Goal: Information Seeking & Learning: Find specific fact

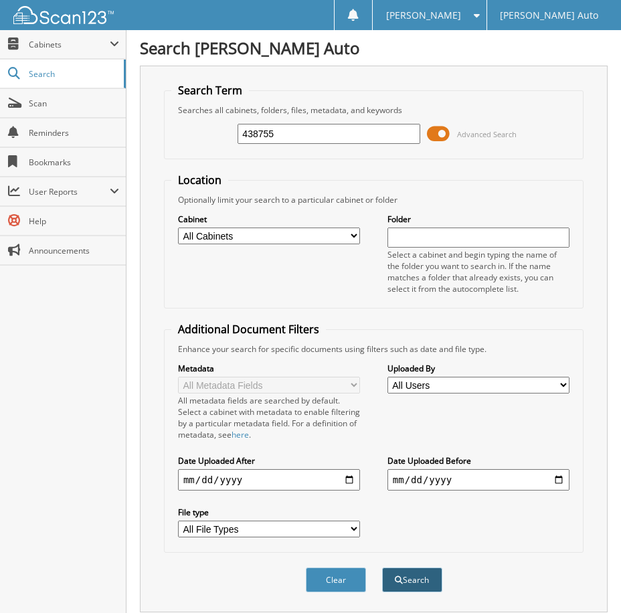
type input "438755"
click at [415, 586] on button "Search" at bounding box center [412, 579] width 60 height 25
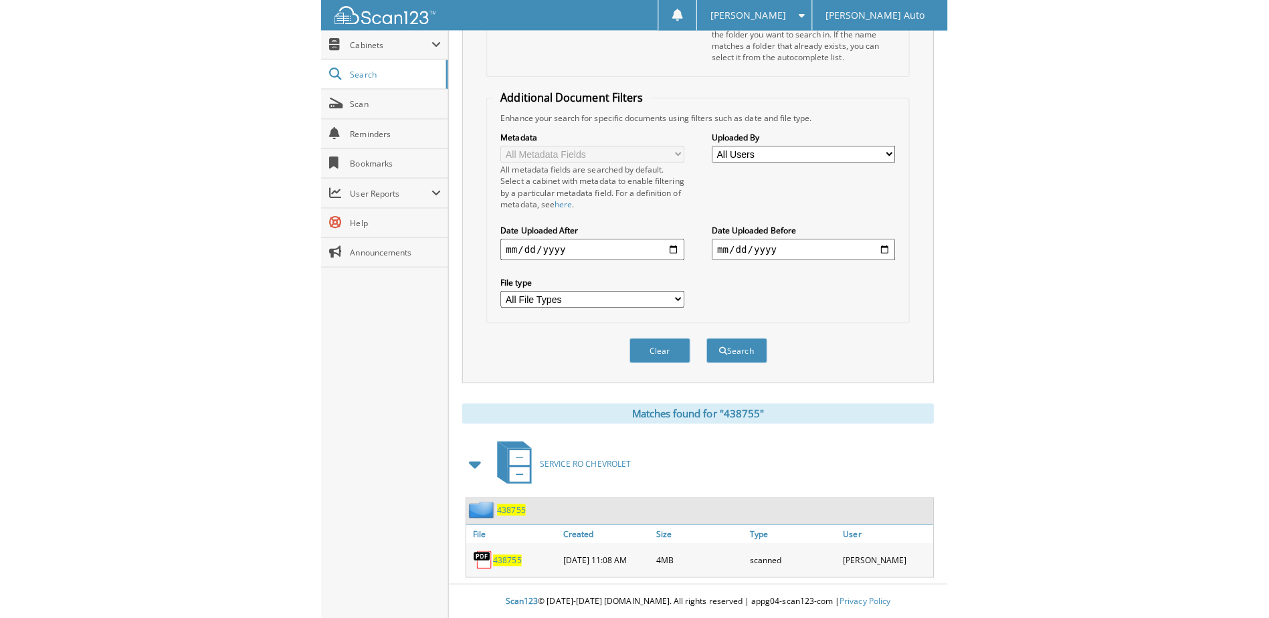
scroll to position [182, 0]
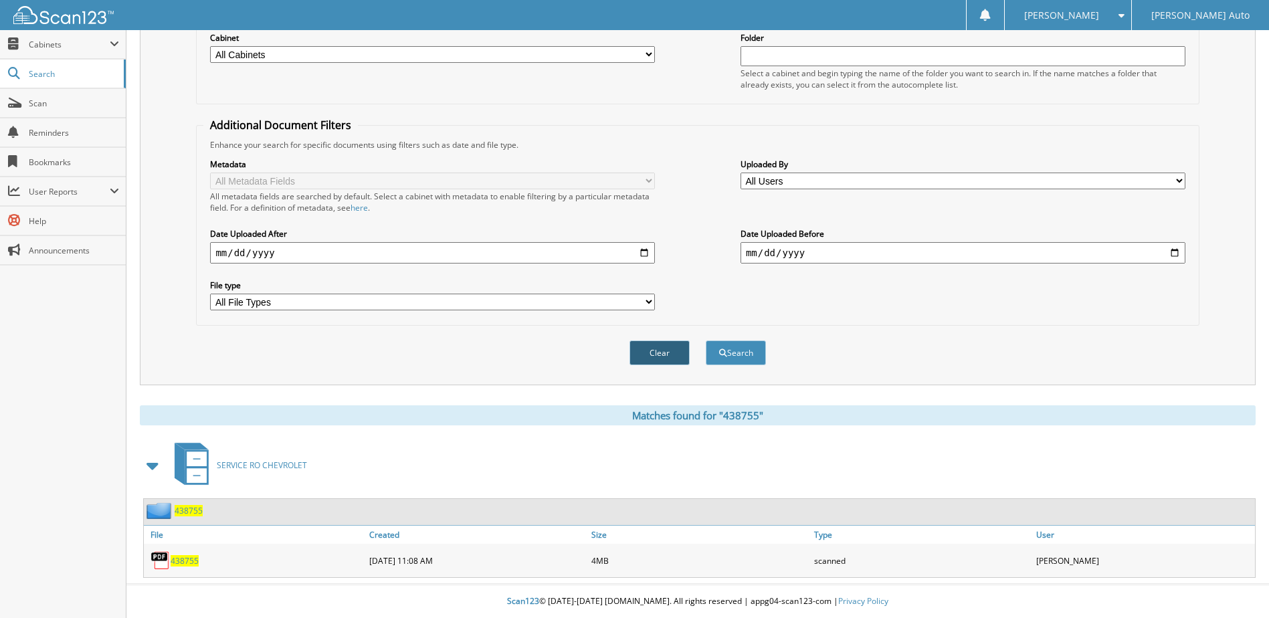
click at [620, 347] on button "Clear" at bounding box center [659, 352] width 60 height 25
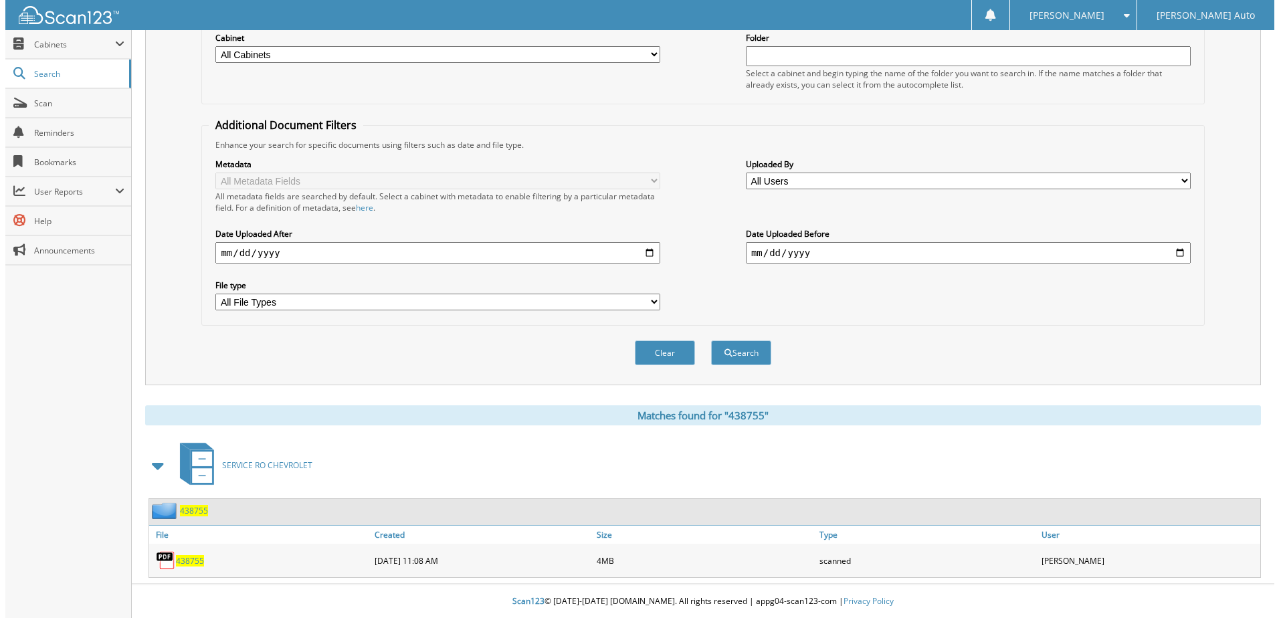
scroll to position [0, 0]
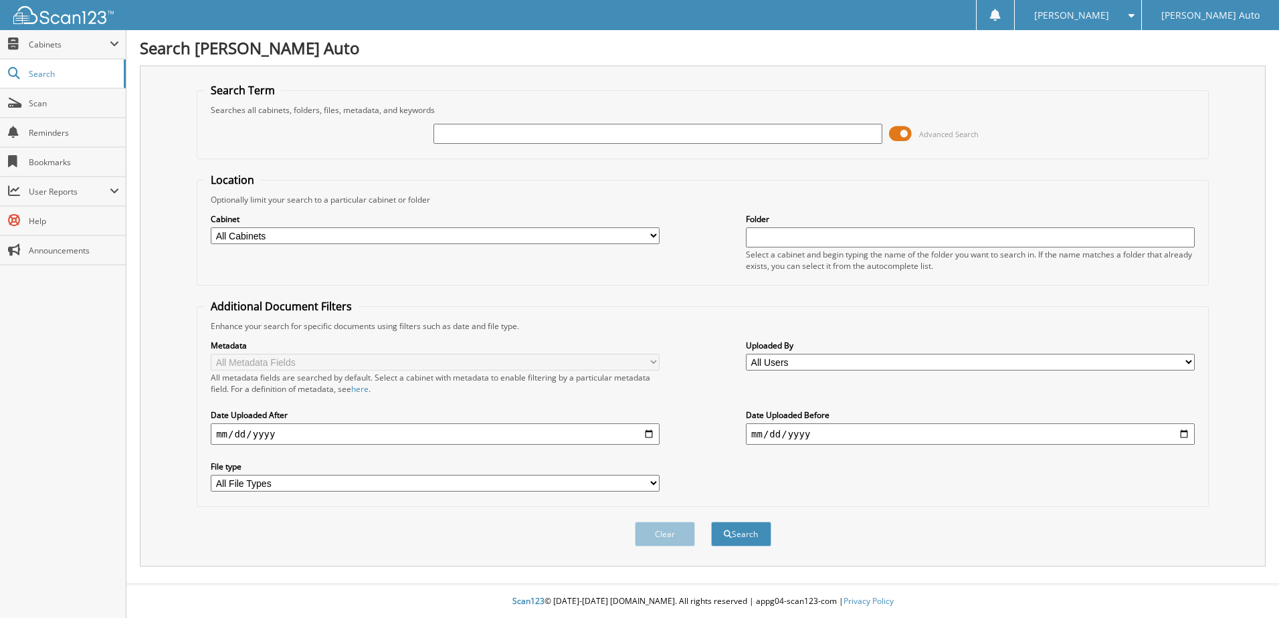
click at [478, 129] on input "text" at bounding box center [657, 134] width 449 height 20
paste input "478463"
type input "478463"
click at [620, 534] on button "Search" at bounding box center [741, 534] width 60 height 25
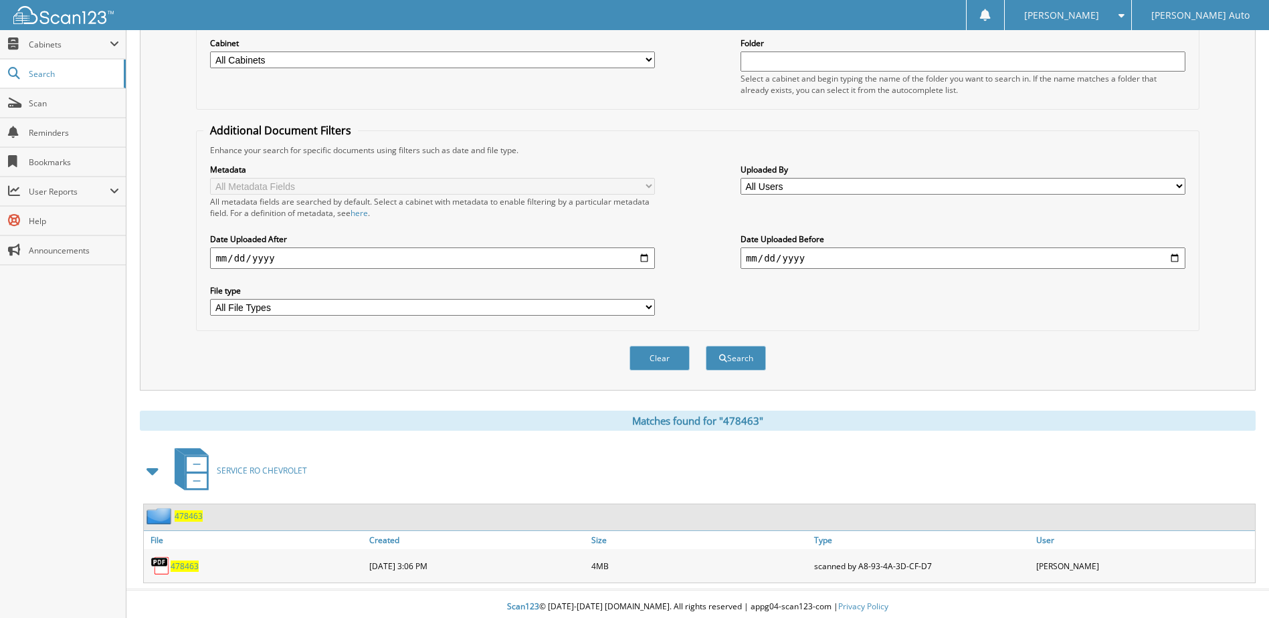
scroll to position [182, 0]
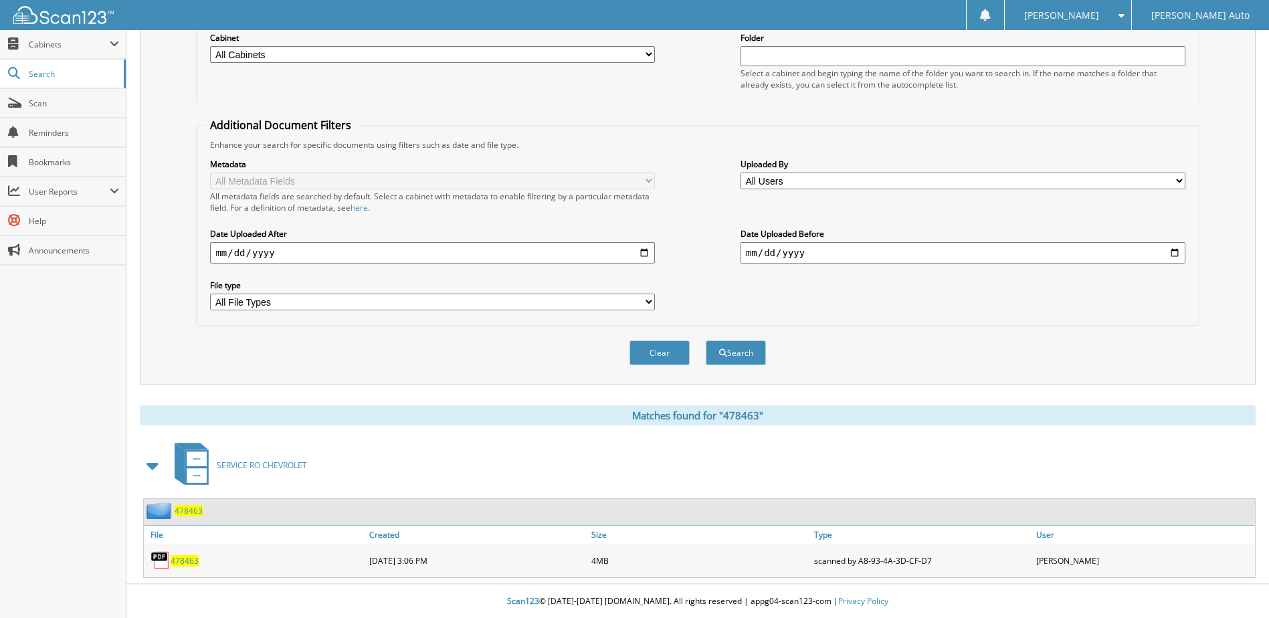
click at [196, 561] on span "478463" at bounding box center [185, 560] width 28 height 11
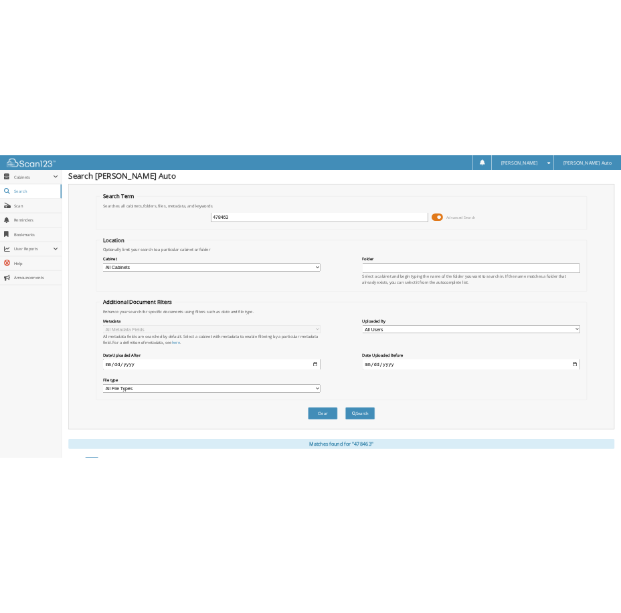
scroll to position [0, 0]
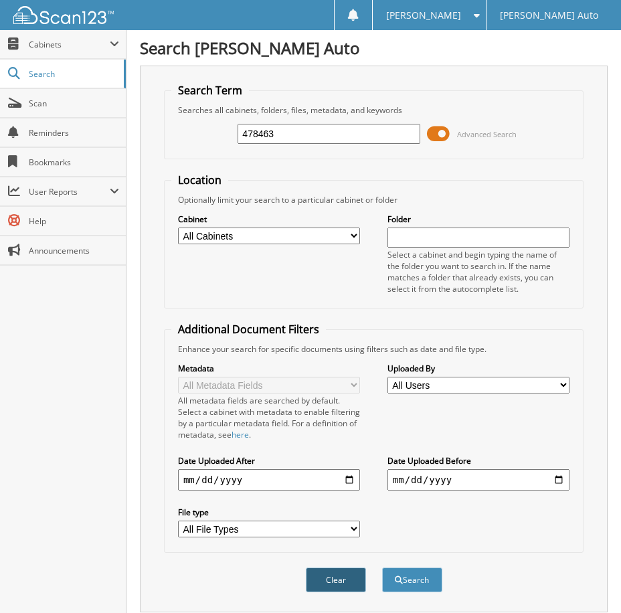
click at [334, 574] on button "Clear" at bounding box center [336, 579] width 60 height 25
paste input "438755"
type input "438755"
click at [414, 577] on button "Search" at bounding box center [412, 579] width 60 height 25
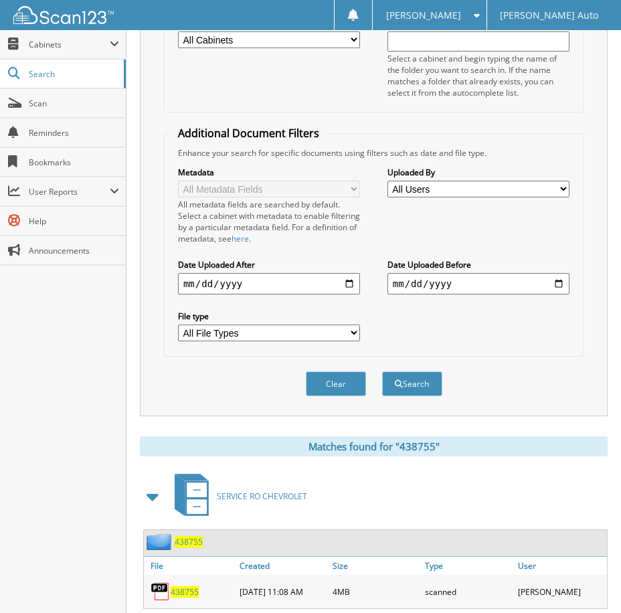
scroll to position [233, 0]
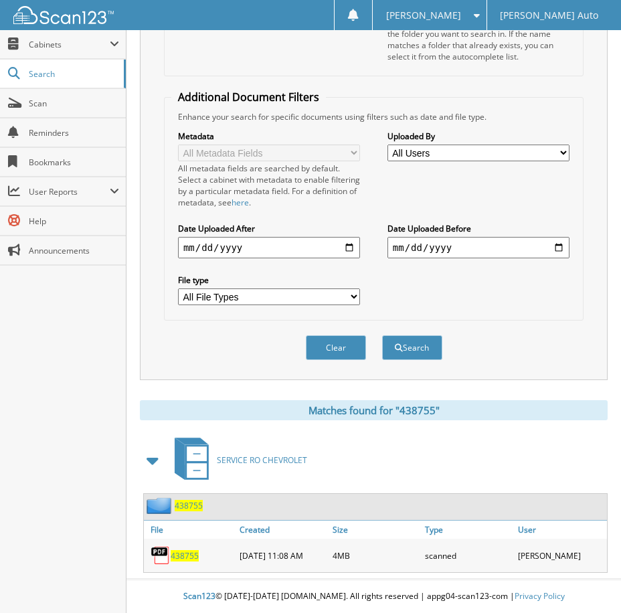
click at [178, 553] on span "438755" at bounding box center [185, 555] width 28 height 11
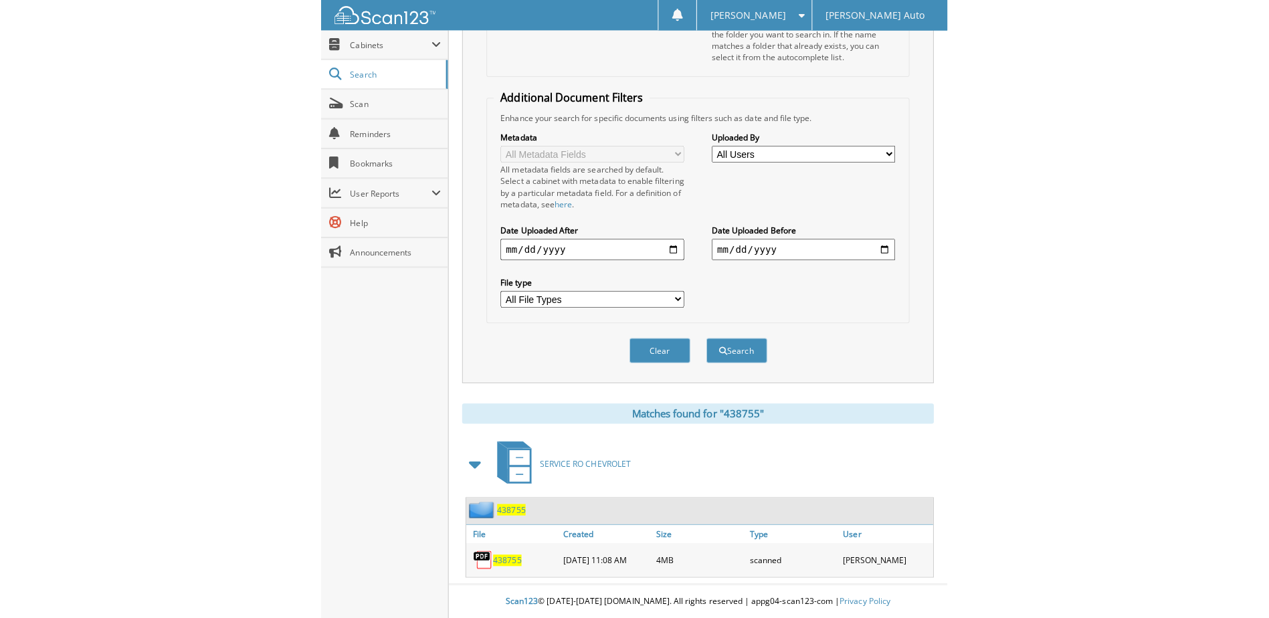
scroll to position [182, 0]
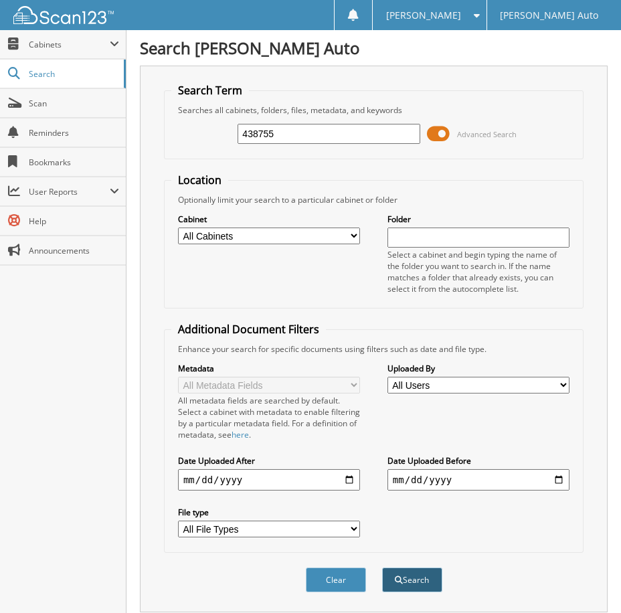
type input "438755"
click at [405, 577] on button "Search" at bounding box center [412, 579] width 60 height 25
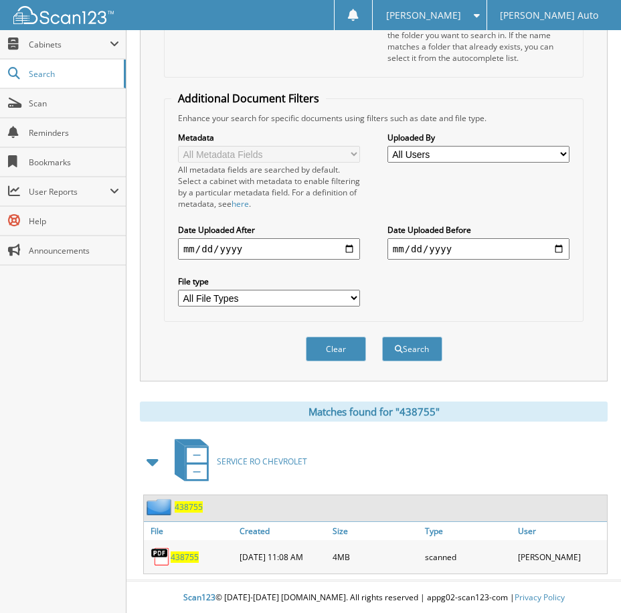
scroll to position [233, 0]
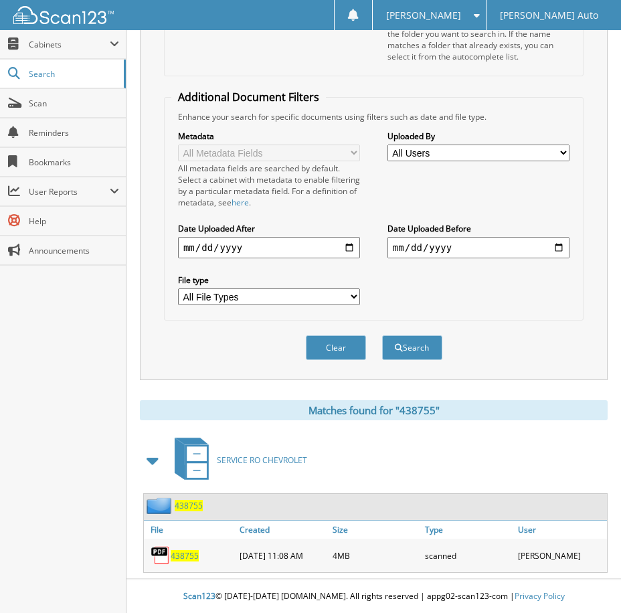
click at [193, 557] on span "438755" at bounding box center [185, 555] width 28 height 11
